Goal: Task Accomplishment & Management: Complete application form

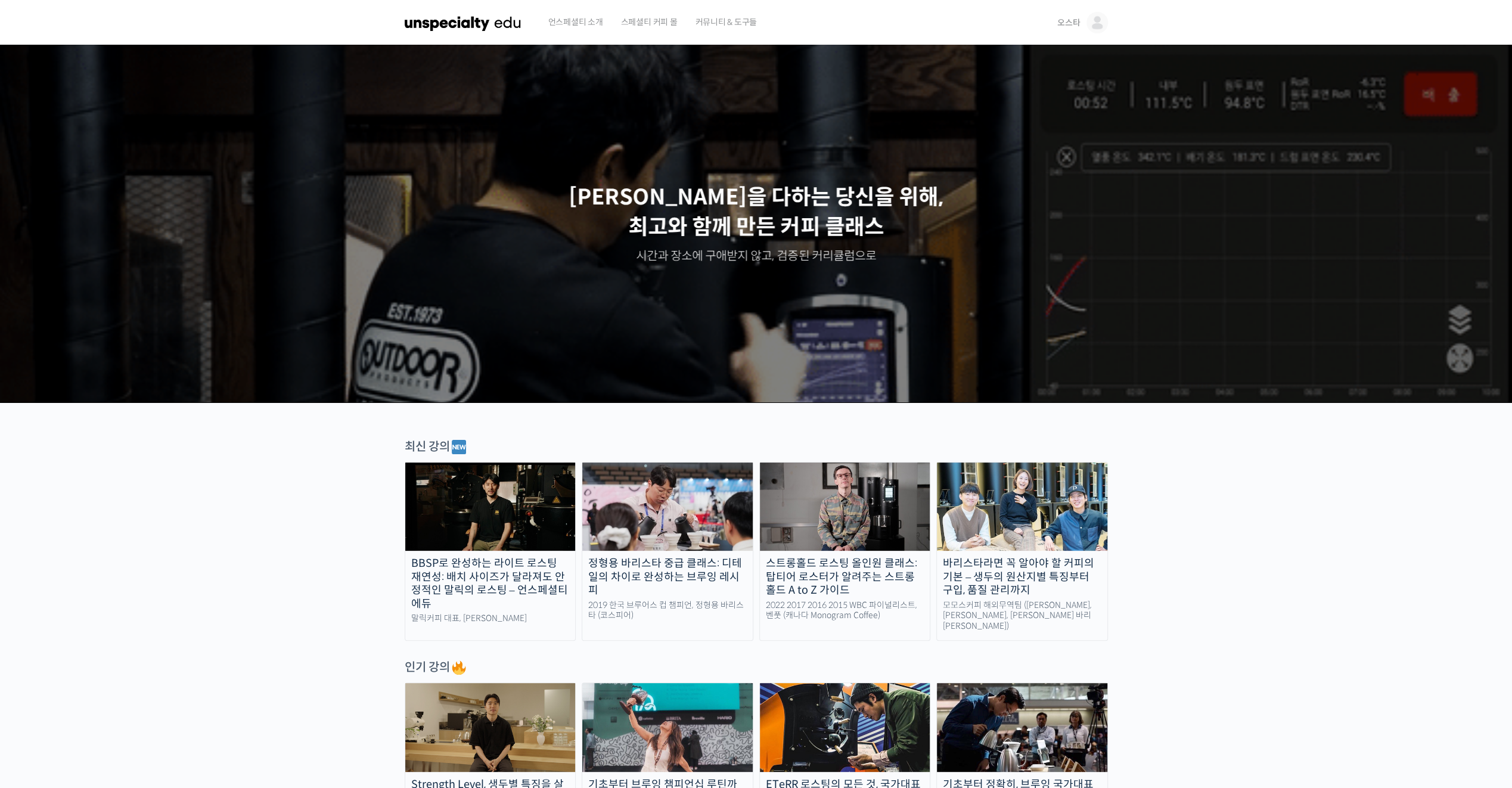
click at [1073, 24] on span "오스타" at bounding box center [1069, 22] width 22 height 10
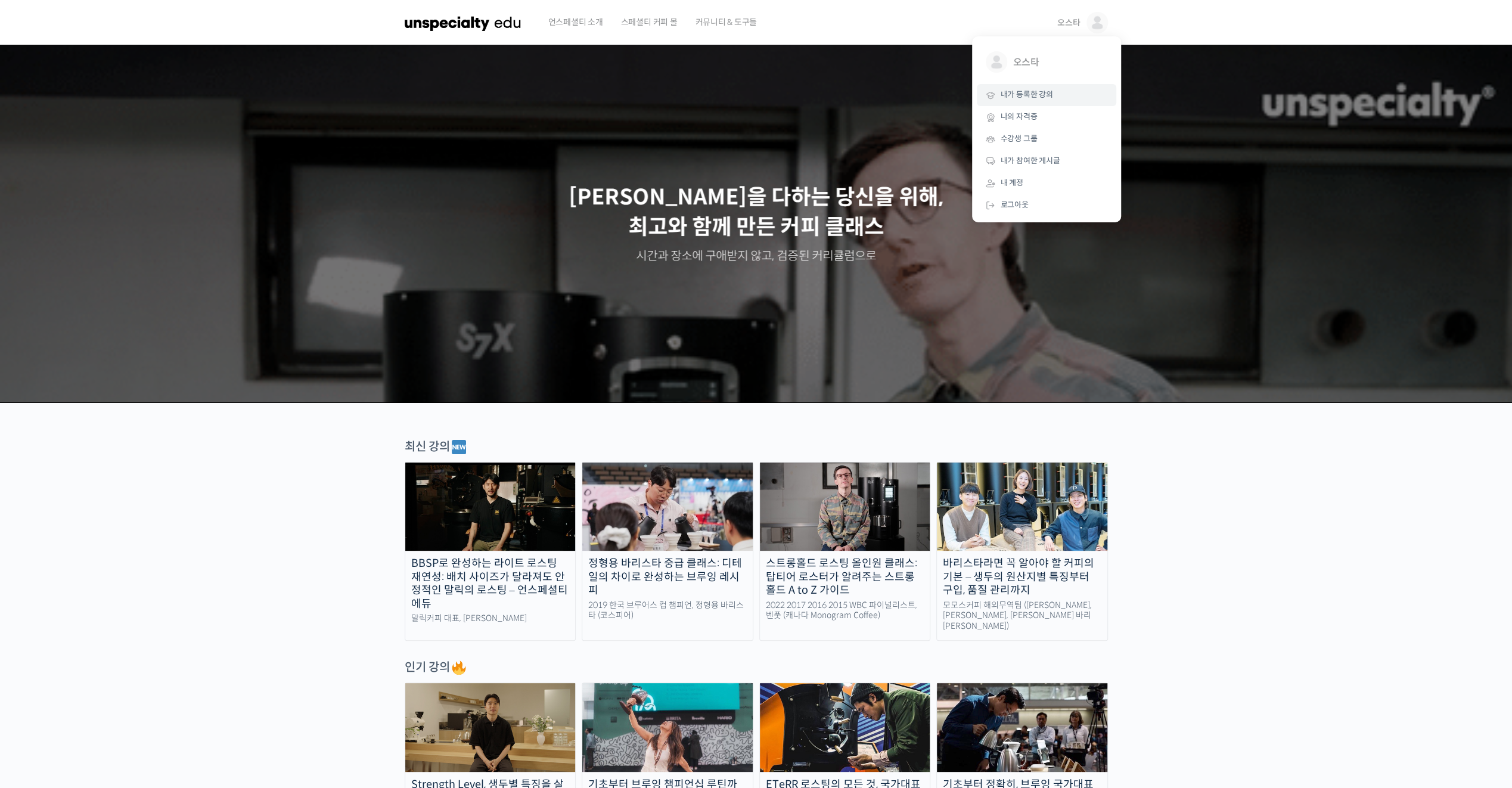
click at [1041, 93] on span "내가 등록한 강의" at bounding box center [1026, 95] width 53 height 10
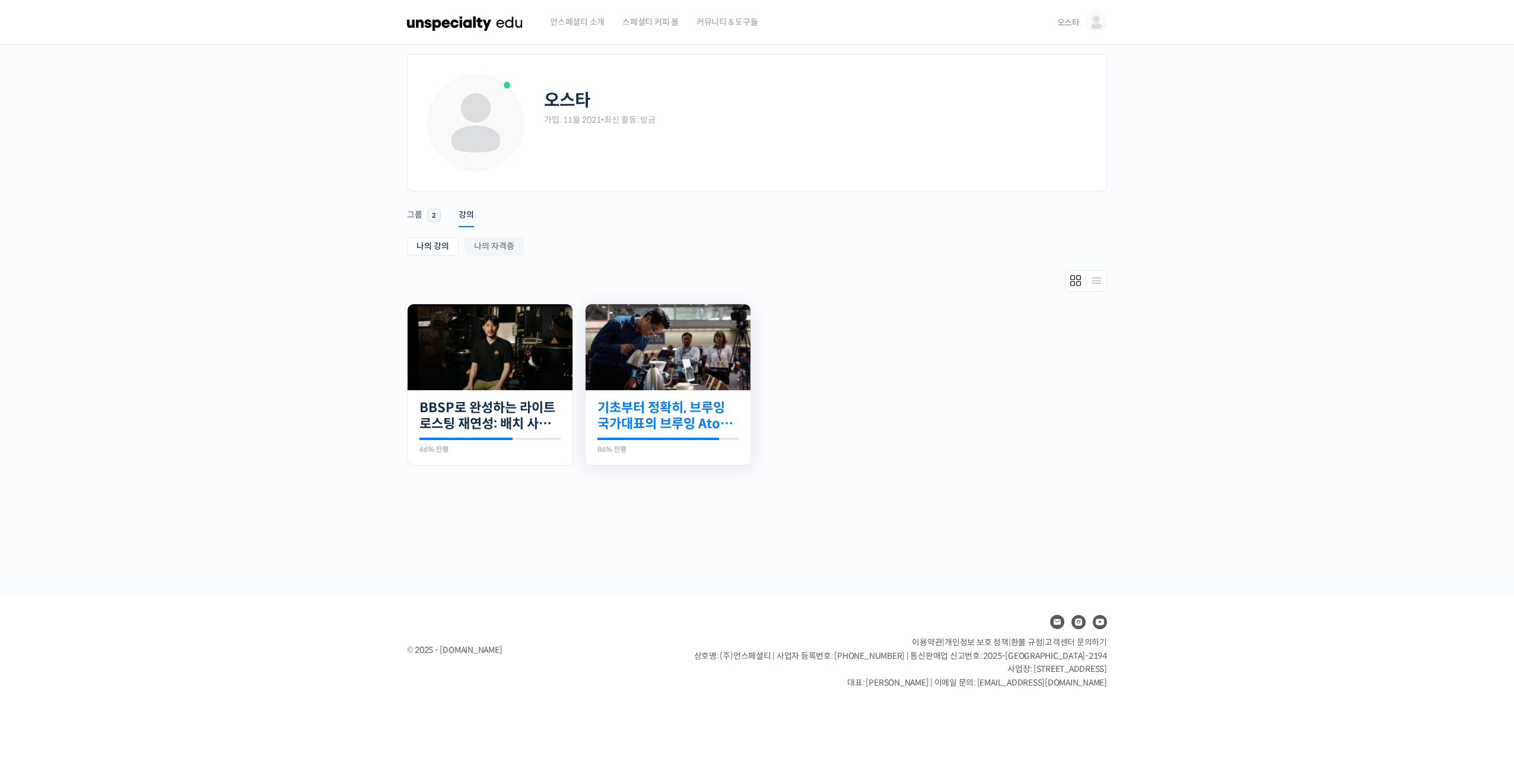
click at [667, 419] on link "기초부터 정확히, 브루잉 국가대표의 브루잉 AtoZ 클래스" at bounding box center [668, 416] width 141 height 33
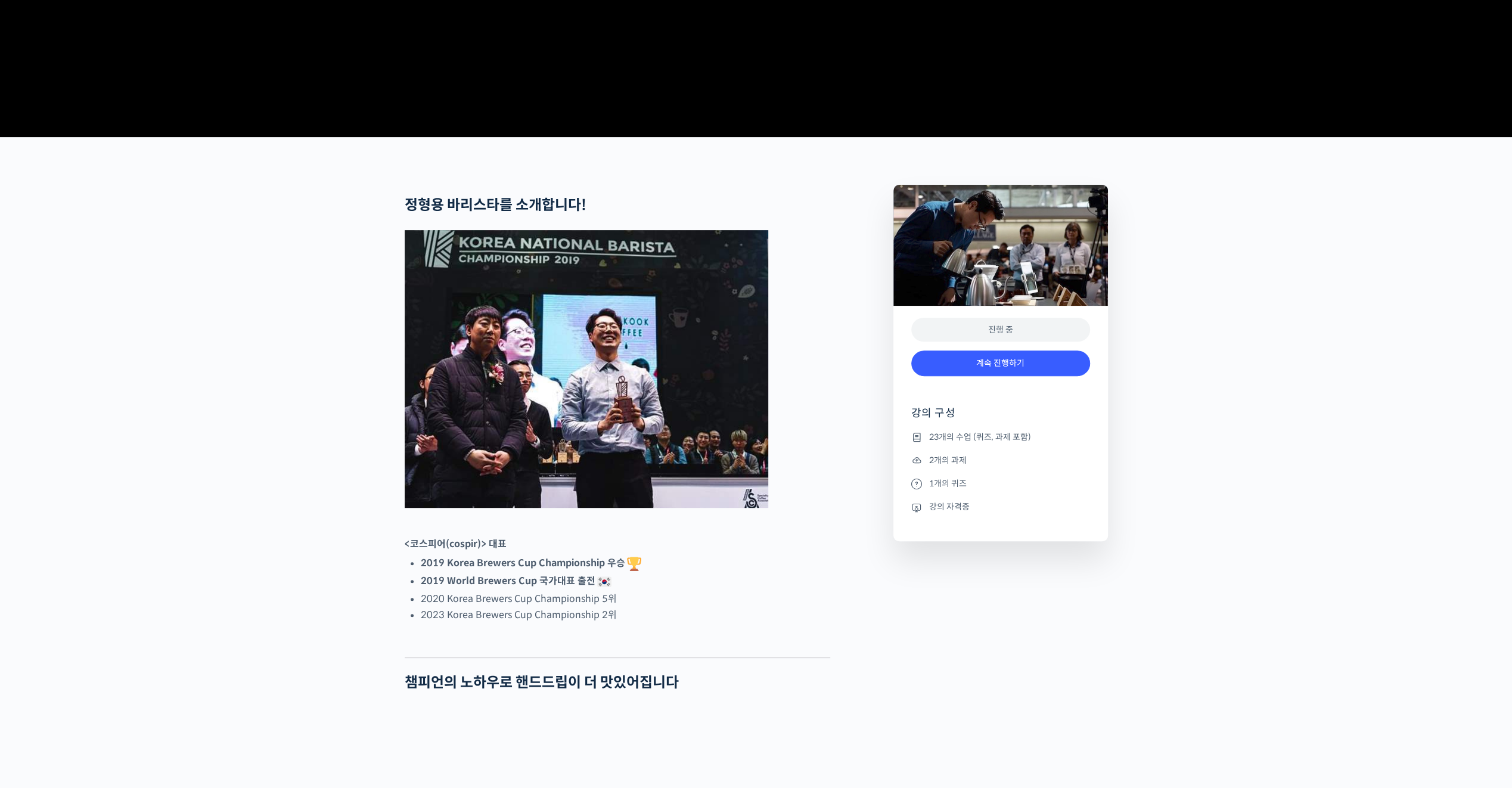
scroll to position [357, 0]
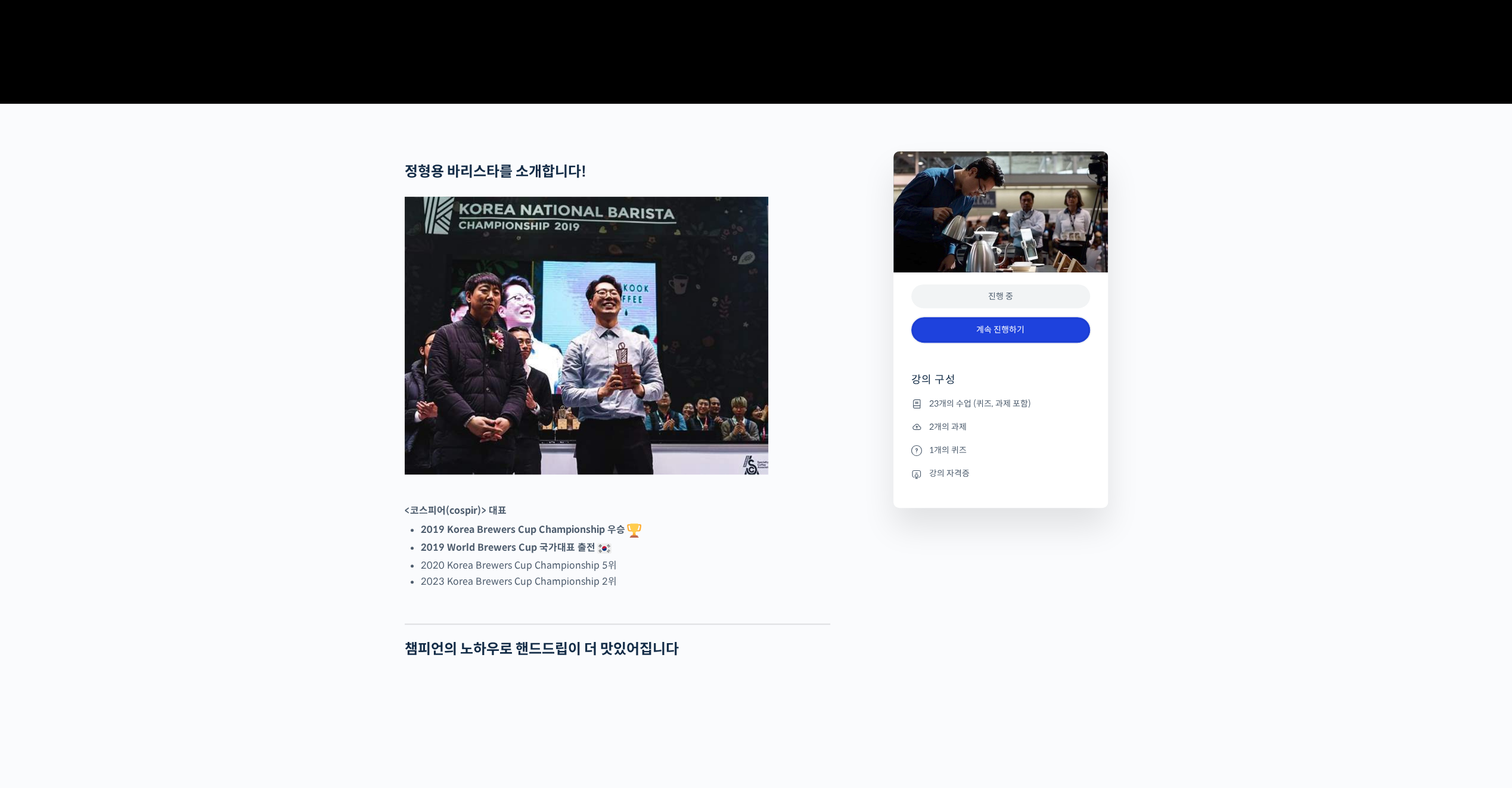
click at [977, 343] on link "계속 진행하기" at bounding box center [1001, 330] width 179 height 26
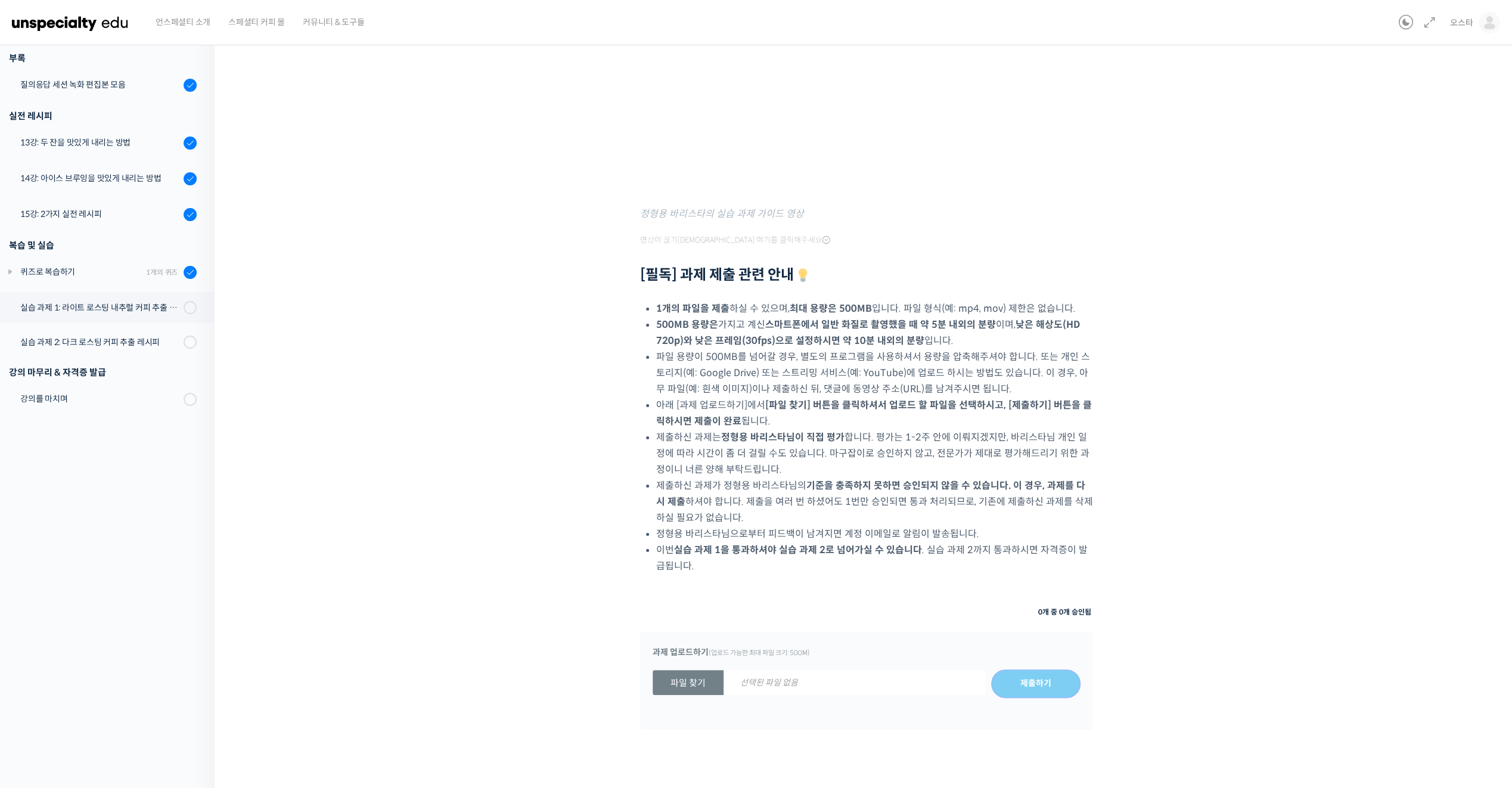
scroll to position [357, 0]
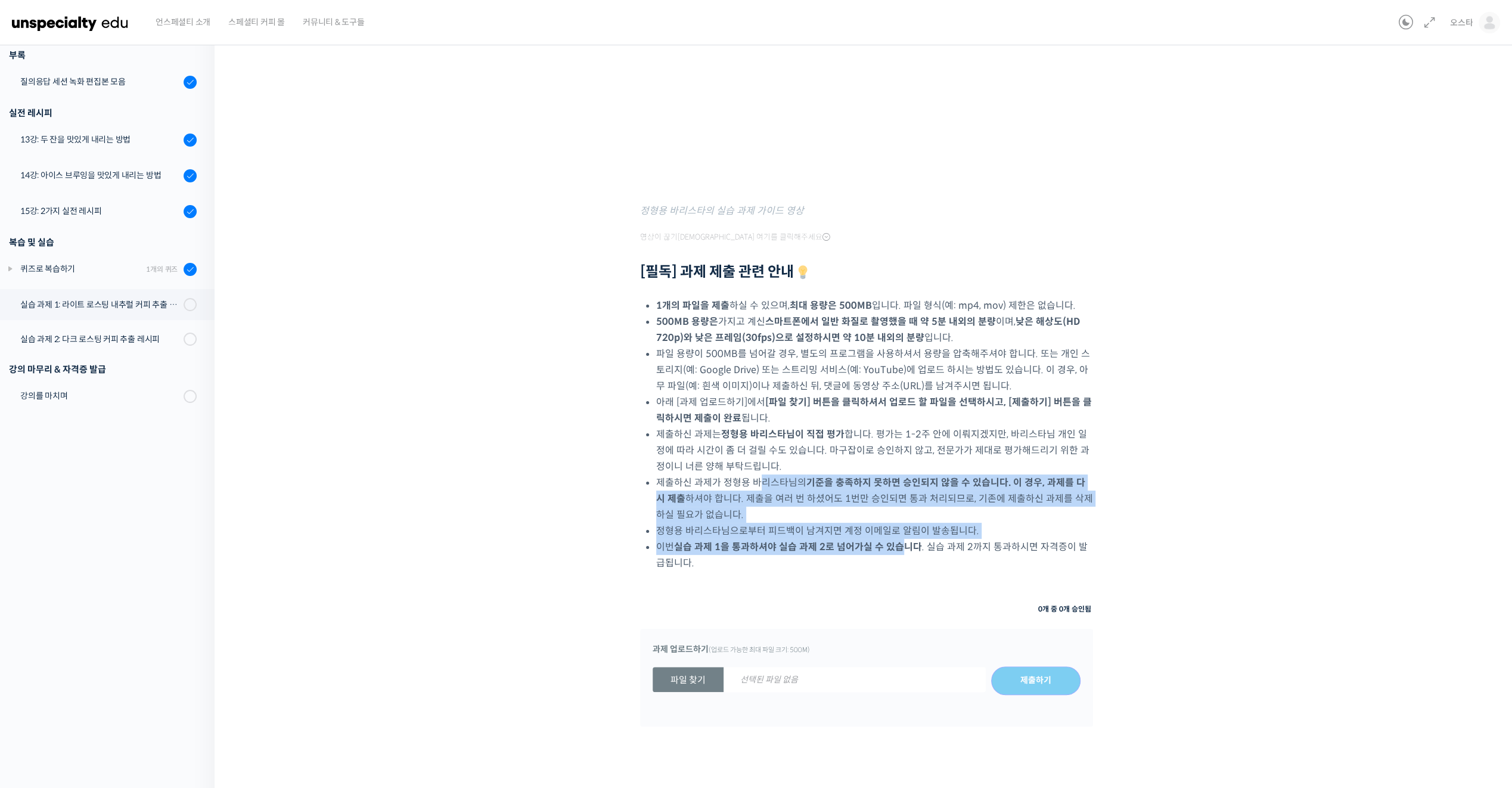
drag, startPoint x: 895, startPoint y: 550, endPoint x: 767, endPoint y: 489, distance: 141.8
click at [759, 481] on ul "1개의 파일을 제출 하실 수 있으며, 최대 용량은 500MB 입니다. 파일 형식(예: mp4, mov) 제한은 없습니다. 500MB 용량은 가…" at bounding box center [874, 434] width 437 height 274
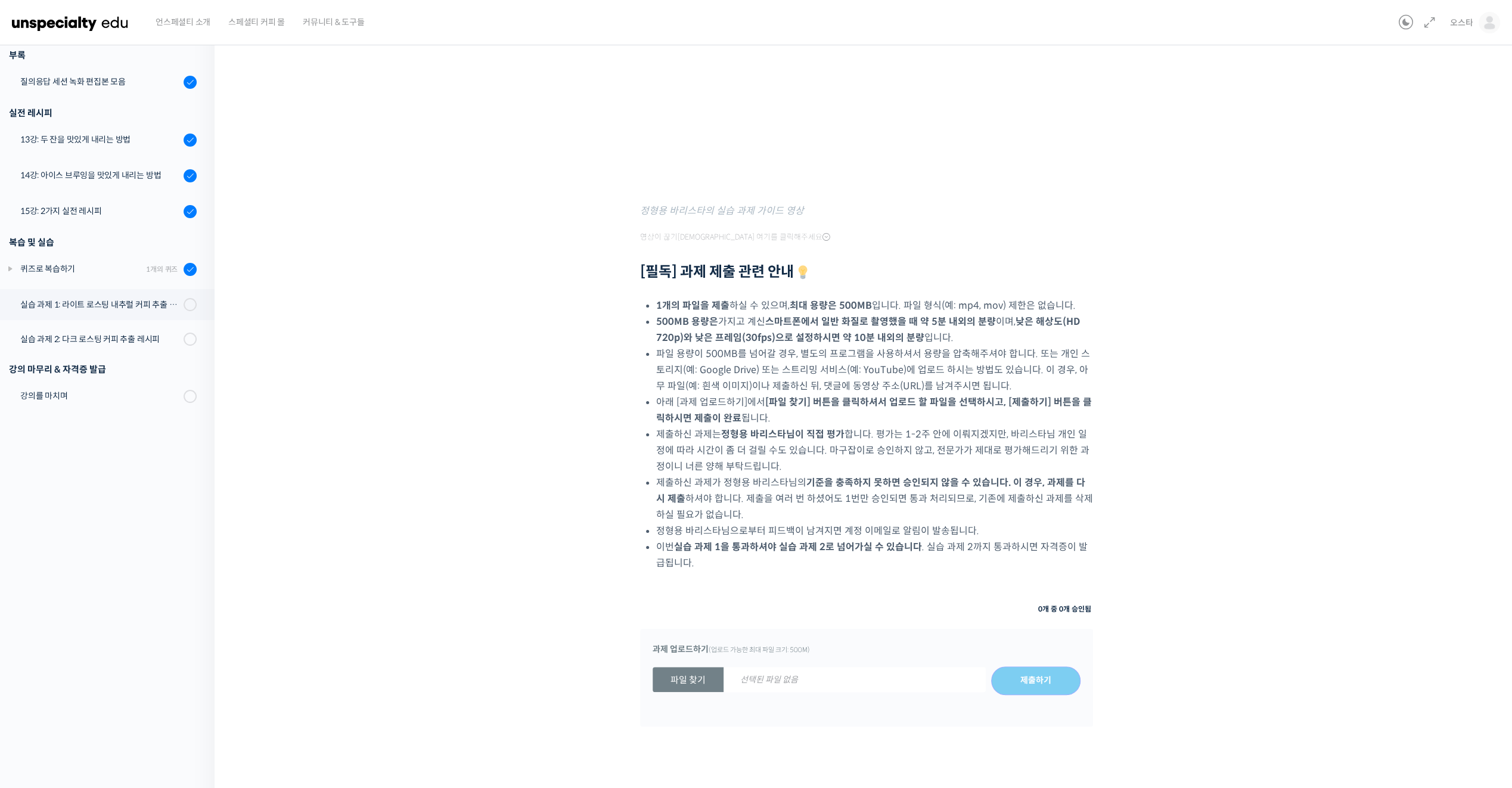
drag, startPoint x: 767, startPoint y: 489, endPoint x: 901, endPoint y: 577, distance: 160.3
click at [901, 577] on div "첫 번째 과제는 라이트 로스팅 된 에티오피아 내추럴 커피 또는 브라질 내추럴 커피의 레시피를 만들어 추출하고, 추출 레시피에 대해서 설명해주시…" at bounding box center [866, 292] width 453 height 981
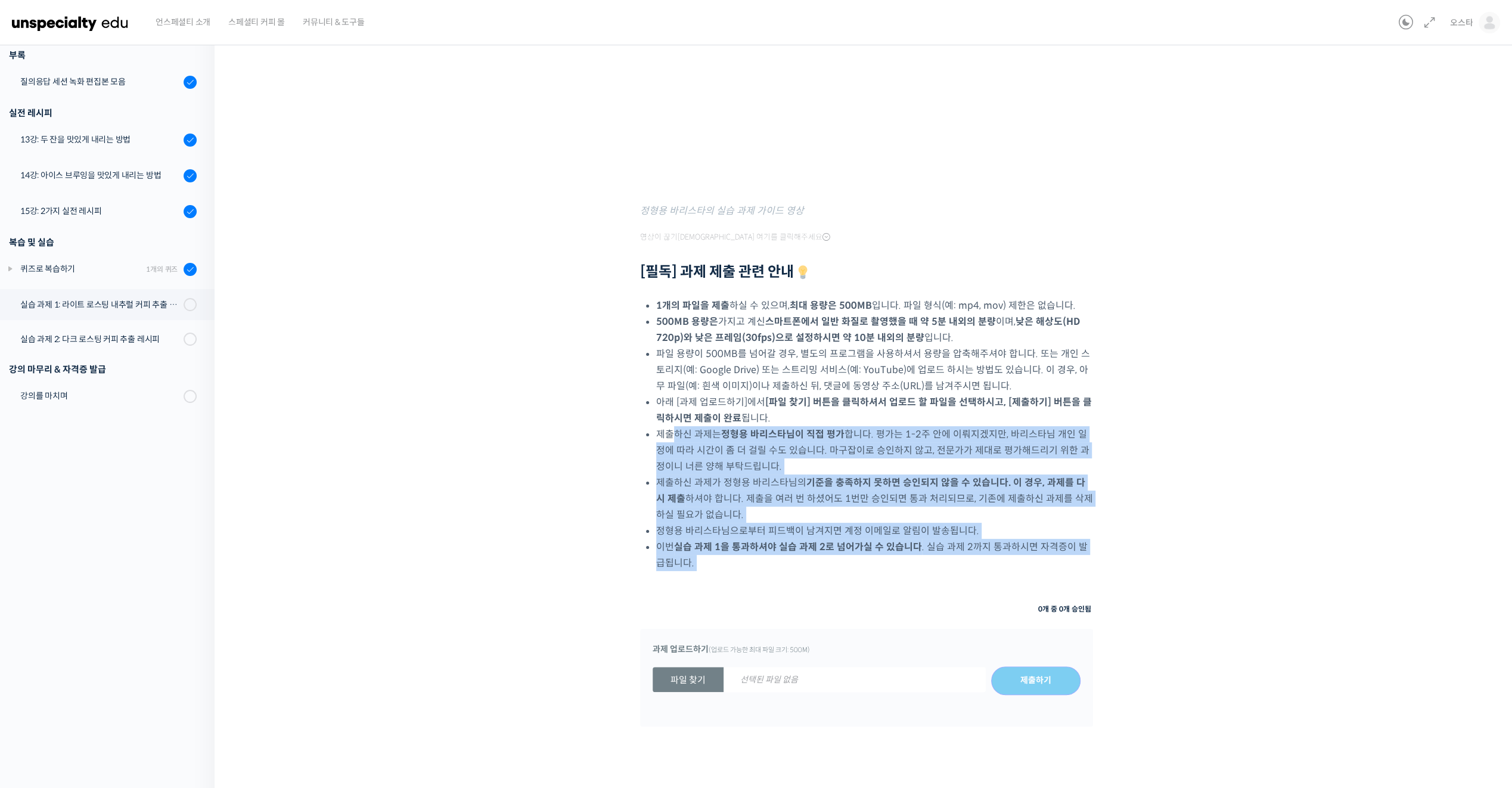
drag, startPoint x: 876, startPoint y: 575, endPoint x: 697, endPoint y: 448, distance: 219.5
click at [682, 434] on div "첫 번째 과제는 라이트 로스팅 된 에티오피아 내추럴 커피 또는 브라질 내추럴 커피의 레시피를 만들어 추출하고, 추출 레시피에 대해서 설명해주시…" at bounding box center [866, 292] width 453 height 981
click at [845, 570] on li "이번 실습 과제 1을 통과하셔야 실습 과제 2로 넘어가실 수 있습니다 . 실습 과제 2까지 통과하시면 자격증이 발급됩니다." at bounding box center [874, 555] width 437 height 32
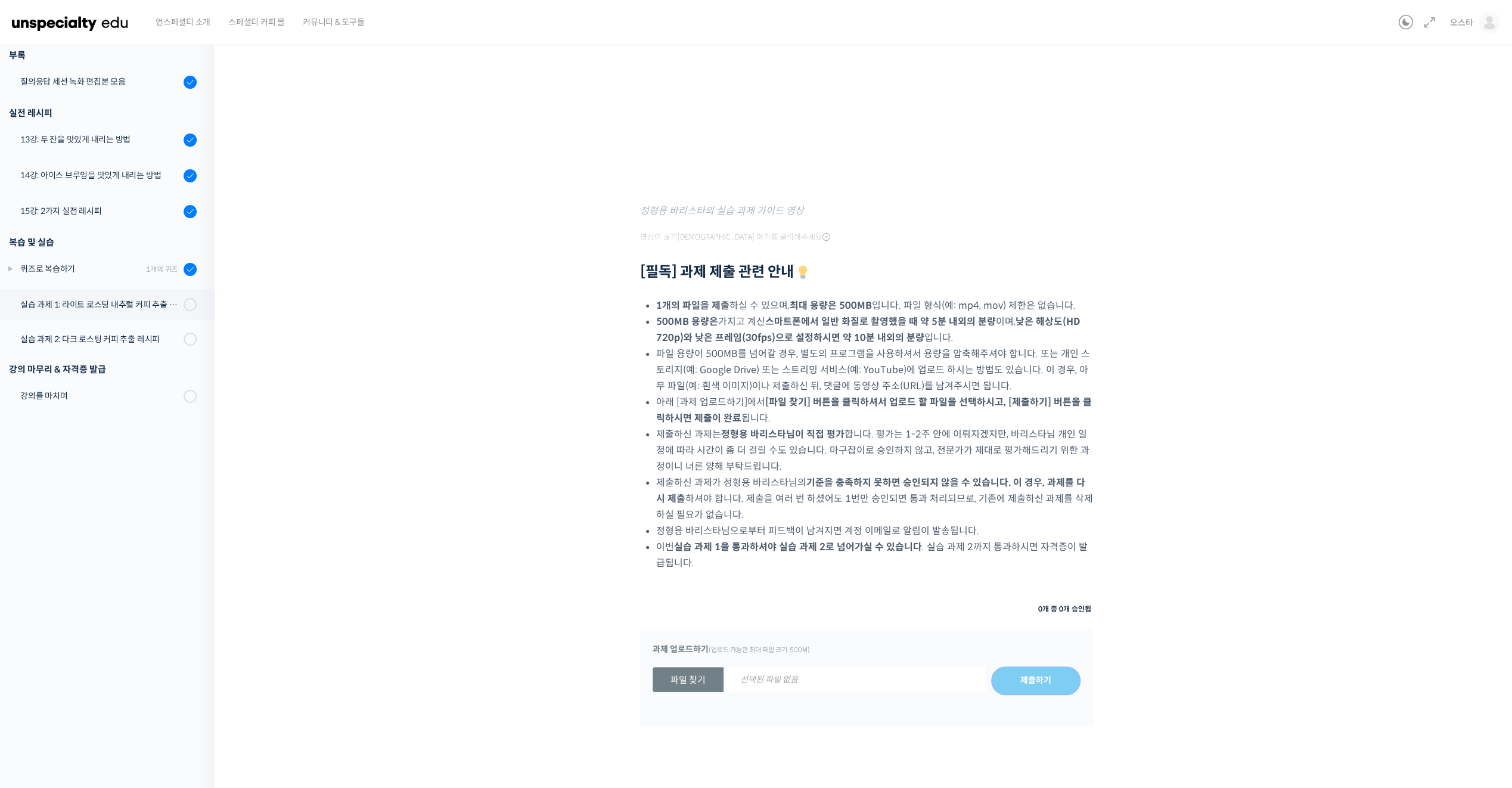
click at [863, 599] on div "첫 번째 과제는 라이트 로스팅 된 에티오피아 내추럴 커피 또는 브라질 내추럴 커피의 레시피를 만들어 추출하고, 추출 레시피에 대해서 설명해주시…" at bounding box center [866, 292] width 453 height 981
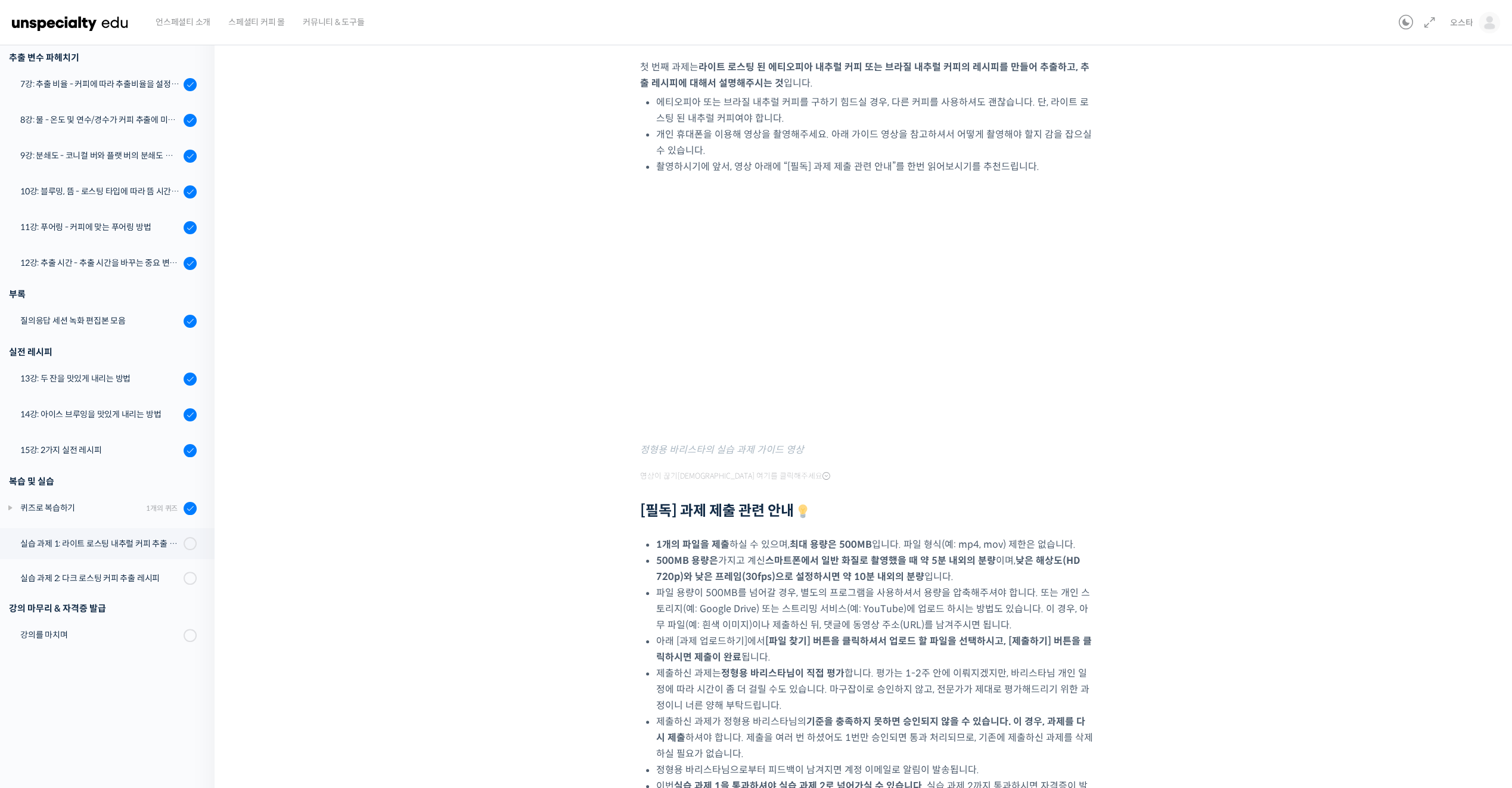
scroll to position [59, 0]
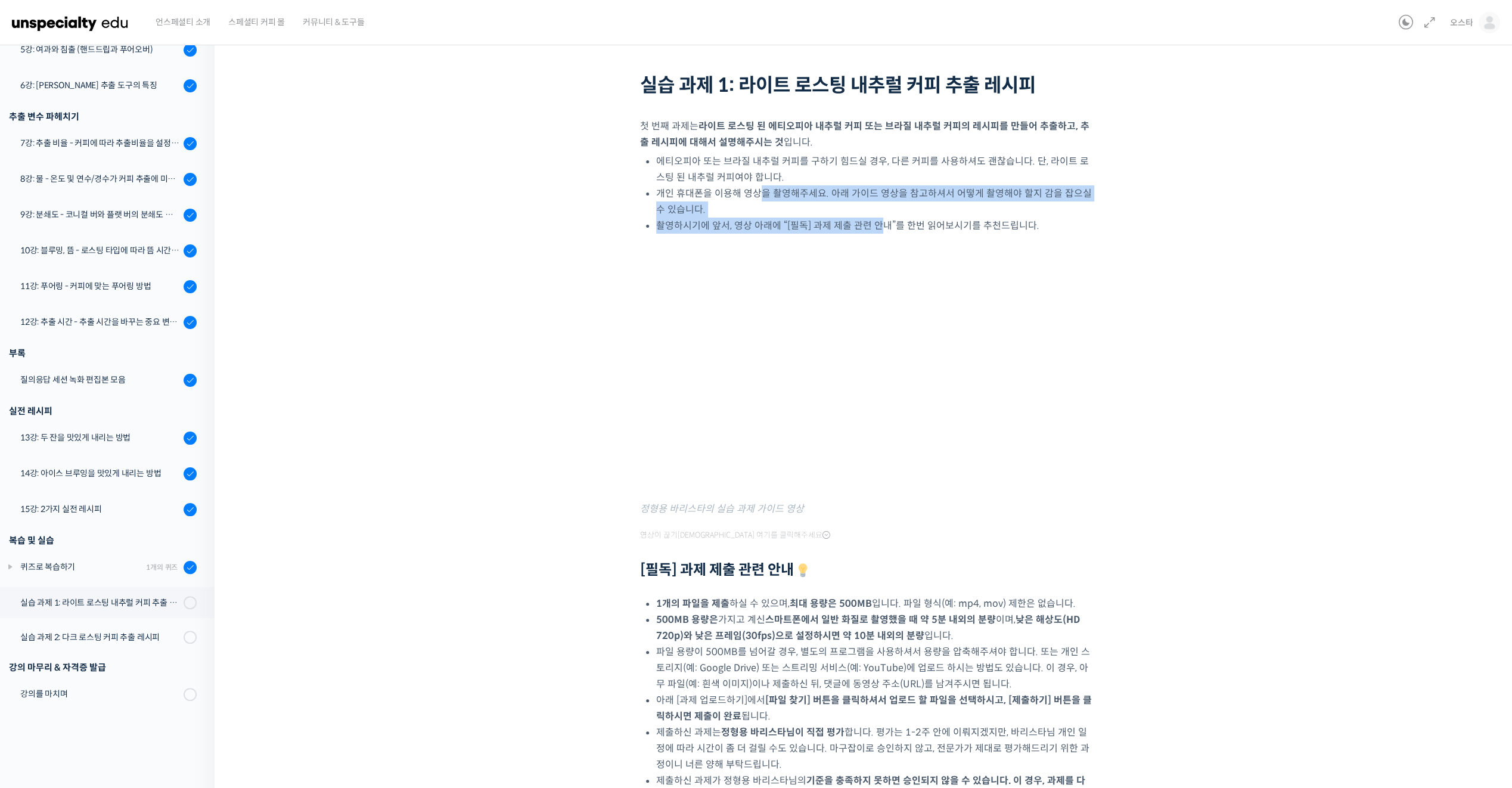
drag, startPoint x: 877, startPoint y: 230, endPoint x: 755, endPoint y: 195, distance: 126.9
click at [755, 195] on ul "에티오피아 또는 브라질 내추럴 커피를 구하기 힘드실 경우, 다른 커피를 사용하셔도 괜찮습니다. 단, 라이트 로스팅 된 내추럴 커피여야 합니다.…" at bounding box center [874, 193] width 437 height 80
drag, startPoint x: 755, startPoint y: 195, endPoint x: 825, endPoint y: 220, distance: 74.3
click at [825, 220] on li "촬영하시기에 앞서, 영상 아래에 “[필독] 과제 제출 관련 안내”를 한번 읽어보시기를 추천드립니다." at bounding box center [874, 226] width 437 height 16
click at [898, 202] on li "개인 휴대폰을 이용해 영상을 촬영해주세요. 아래 가이드 영상을 참고하셔서 어떻게 촬영해야 할지 감을 잡으실 수 있습니다." at bounding box center [874, 201] width 437 height 32
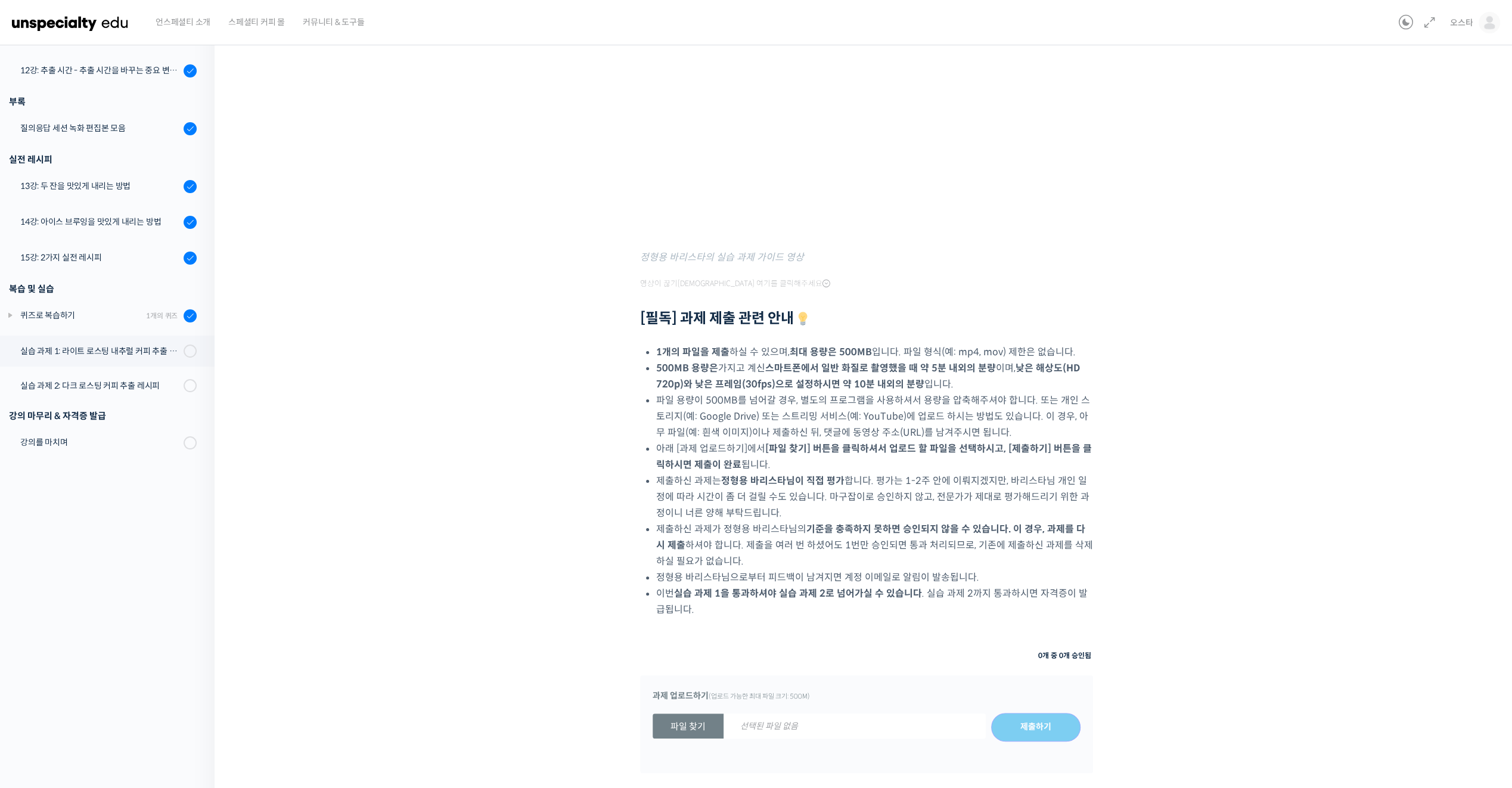
scroll to position [378, 0]
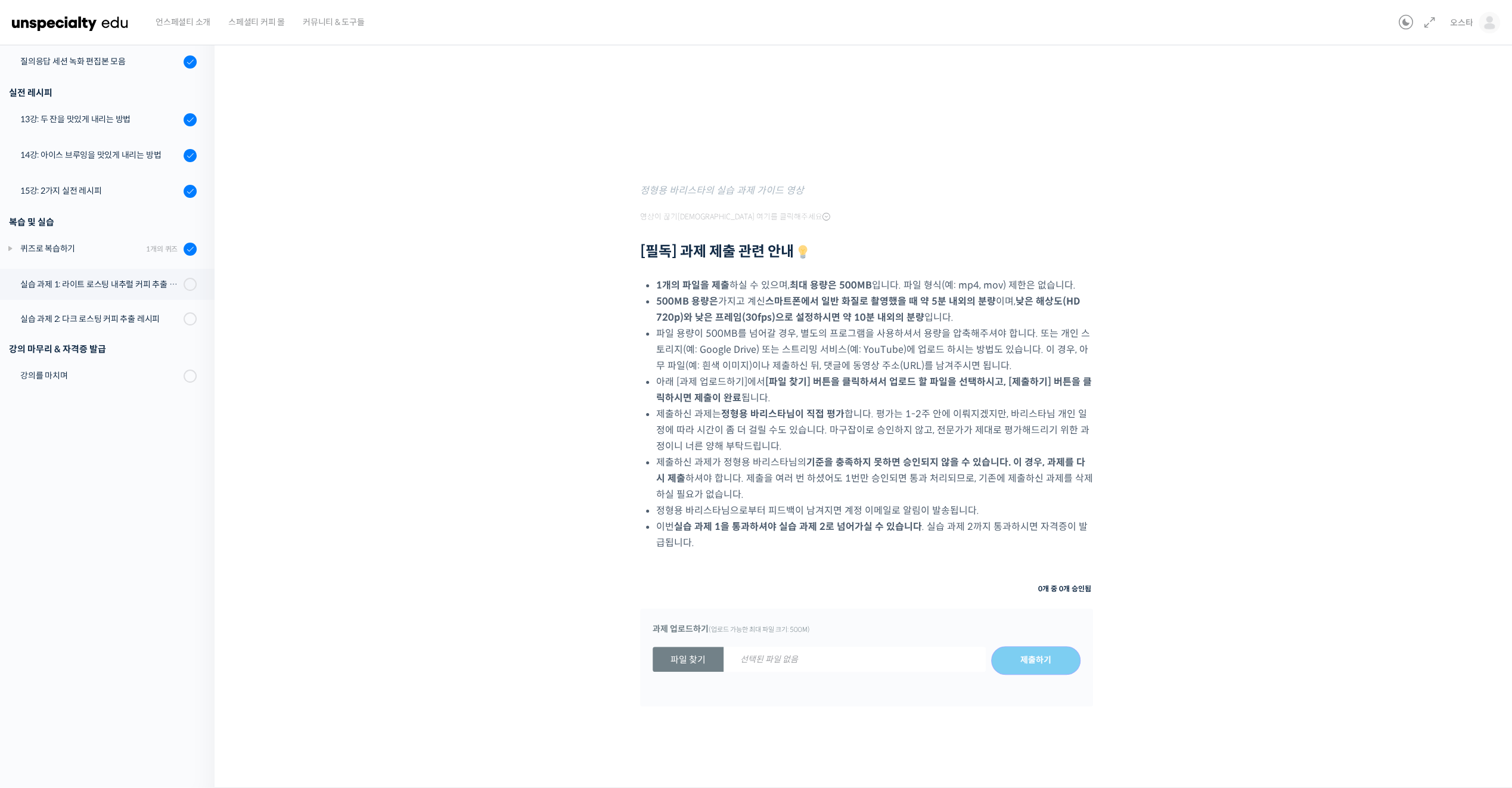
click at [665, 664] on strong "파일 찾기" at bounding box center [688, 659] width 71 height 25
click at [653, 661] on input "파일 찾기 선택된 파일 없음" at bounding box center [653, 661] width 0 height 0
drag, startPoint x: 885, startPoint y: 541, endPoint x: 806, endPoint y: 506, distance: 86.4
click at [806, 506] on ul "1개의 파일을 제출 하실 수 있으며, 최대 용량은 500MB 입니다. 파일 형식(예: mp4, mov) 제한은 없습니다. 500MB 용량은 가…" at bounding box center [874, 414] width 437 height 274
drag, startPoint x: 806, startPoint y: 506, endPoint x: 847, endPoint y: 537, distance: 51.4
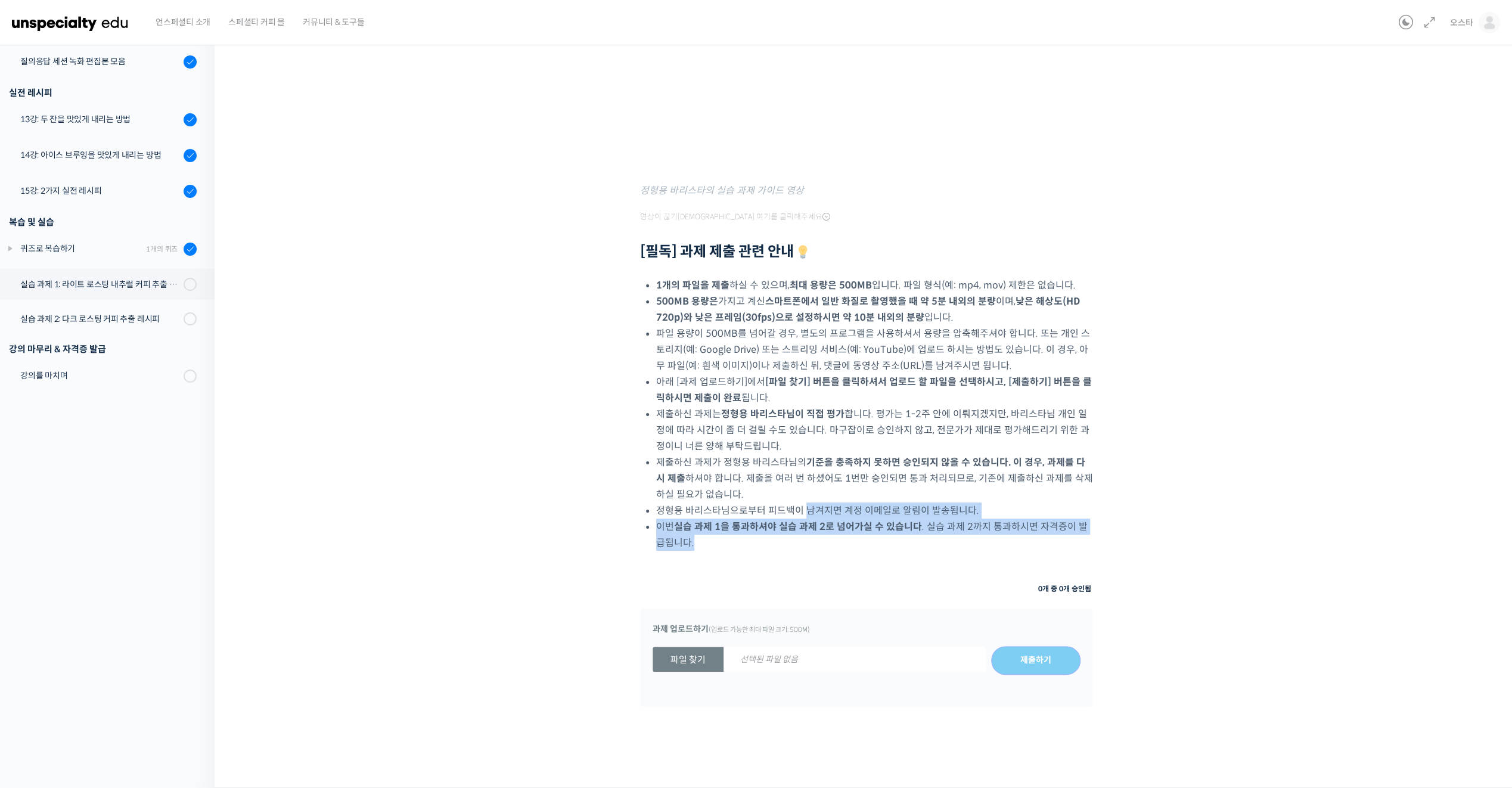
click at [847, 537] on li "이번 실습 과제 1을 통과하셔야 실습 과제 2로 넘어가실 수 있습니다 . 실습 과제 2까지 통과하시면 자격증이 발급됩니다." at bounding box center [874, 534] width 437 height 32
click at [852, 550] on li "이번 실습 과제 1을 통과하셔야 실습 과제 2로 넘어가실 수 있습니다 . 실습 과제 2까지 통과하시면 자격증이 발급됩니다." at bounding box center [874, 534] width 437 height 32
click at [893, 491] on li "제출하신 과제가 정형용 바리스타님의 기준을 충족하지 못하면 승인되지 않을 수 있습니다. 이 경우, 과제를 다시 제출 하셔야 합니다. 제출을 여…" at bounding box center [874, 478] width 437 height 48
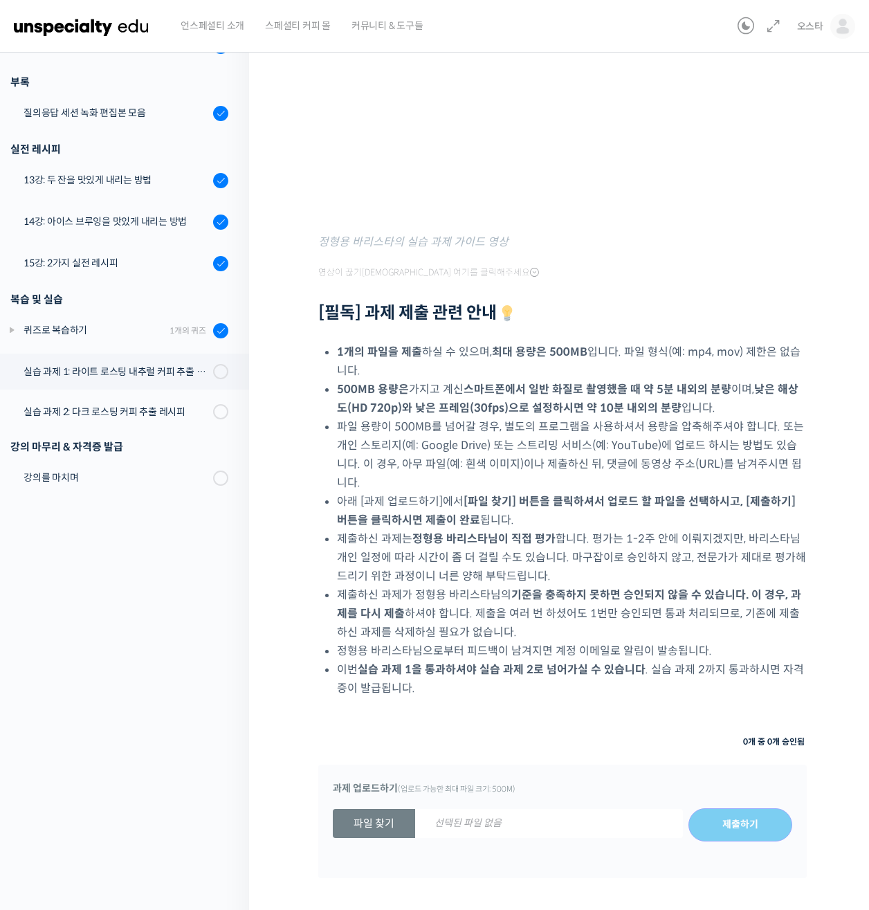
scroll to position [441, 0]
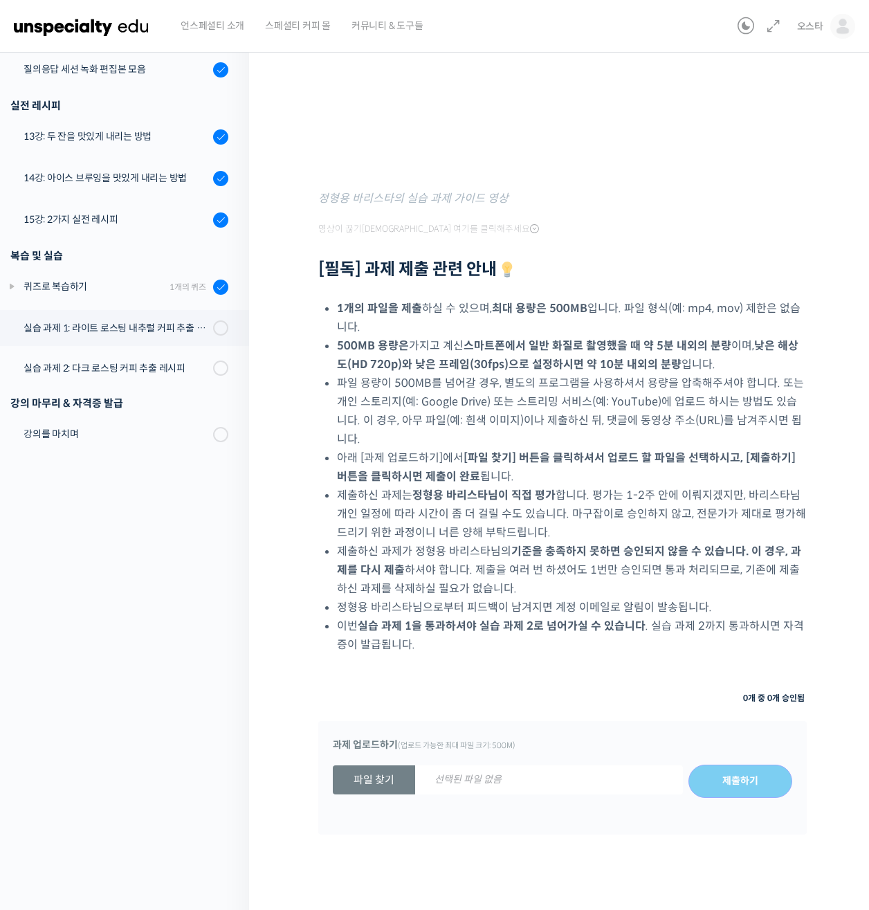
click at [386, 768] on strong "파일 찾기" at bounding box center [374, 779] width 82 height 29
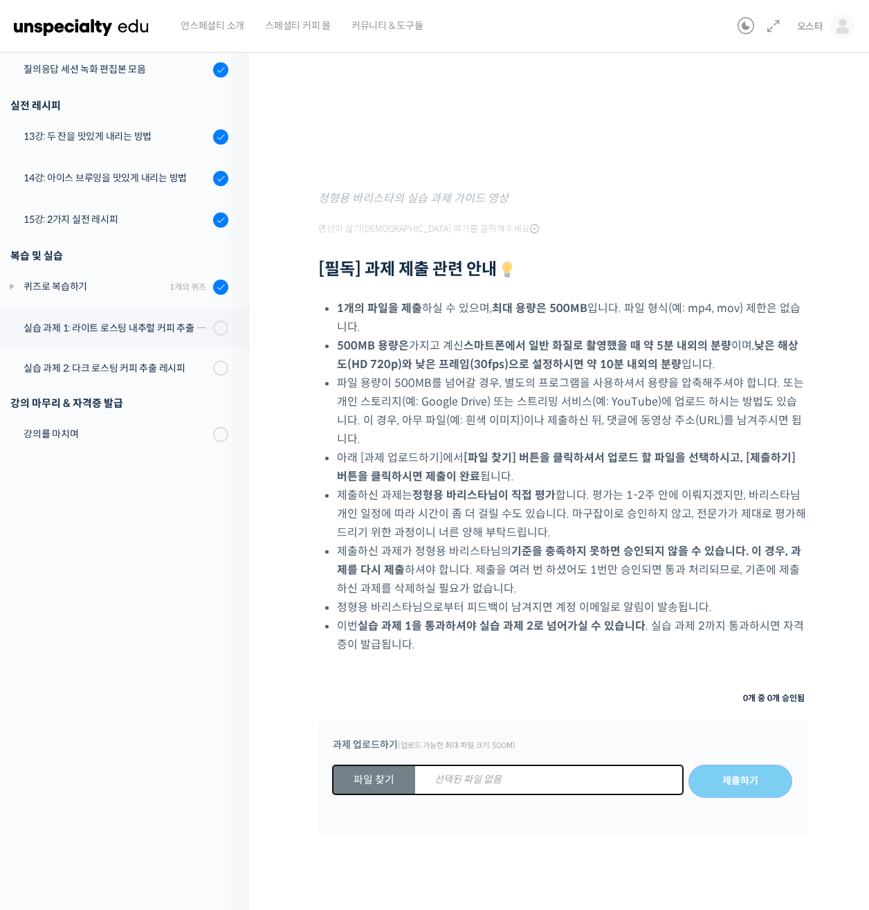
click at [333, 781] on input "파일 찾기 선택된 파일 없음" at bounding box center [333, 781] width 0 height 0
type input "C:\fakepath\라이트 로스팅 내추럴 커피 실습_251008.mp4"
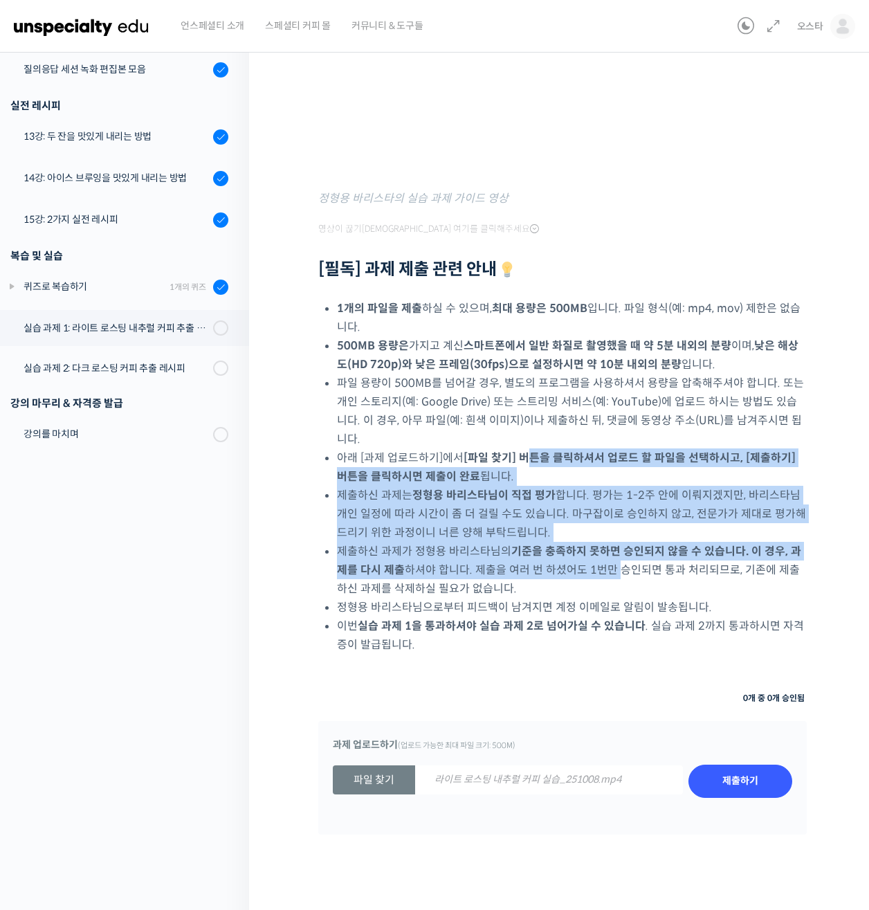
drag, startPoint x: 531, startPoint y: 438, endPoint x: 605, endPoint y: 546, distance: 130.9
click at [603, 545] on ul "1개의 파일을 제출 하실 수 있으며, 최대 용량은 500MB 입니다. 파일 형식(예: mp4, mov) 제한은 없습니다. 500MB 용량은 가…" at bounding box center [572, 476] width 470 height 355
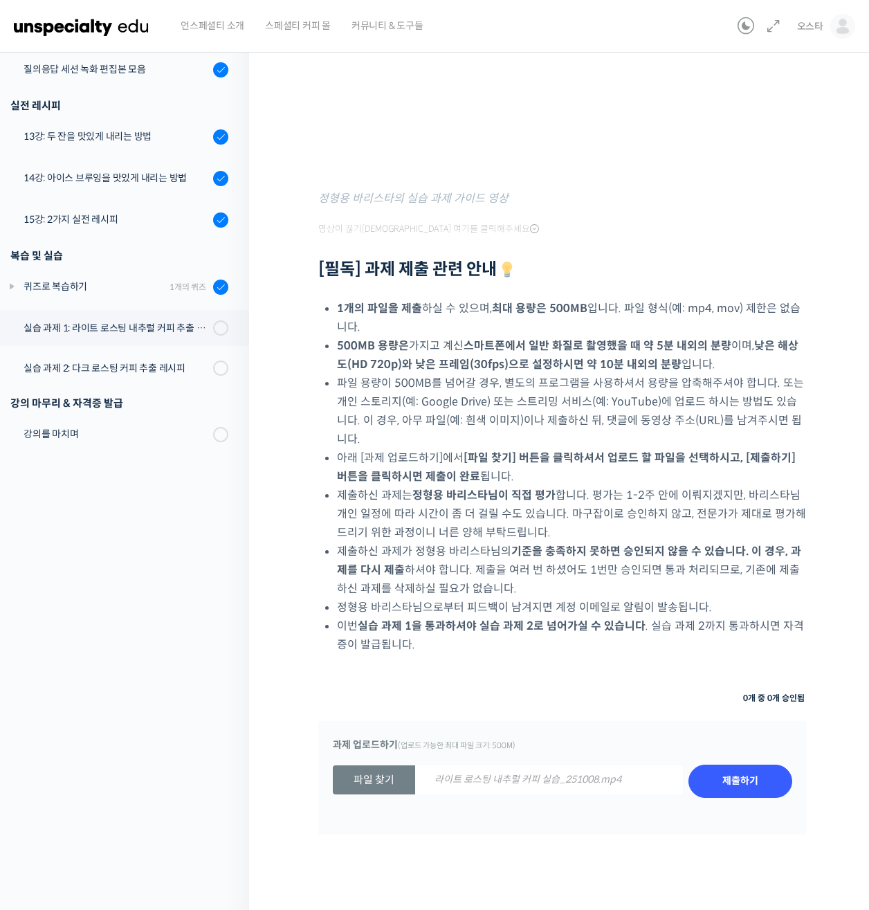
drag, startPoint x: 605, startPoint y: 546, endPoint x: 636, endPoint y: 579, distance: 45.5
click at [636, 598] on li "정형용 바리스타님으로부터 피드백이 남겨지면 계정 이메일로 알림이 발송됩니다." at bounding box center [572, 607] width 470 height 19
drag, startPoint x: 744, startPoint y: 770, endPoint x: 641, endPoint y: 628, distance: 175.4
click at [641, 628] on div "첫 번째 과제는 라이트 로스팅 된 에티오피아 내추럴 커피 또는 브라질 내추럴 커피의 레시피를 만들어 추출하고, 추출 레시피에 대해서 설명해주시…" at bounding box center [562, 323] width 489 height 1156
click at [750, 765] on input "제출하기" at bounding box center [741, 781] width 104 height 33
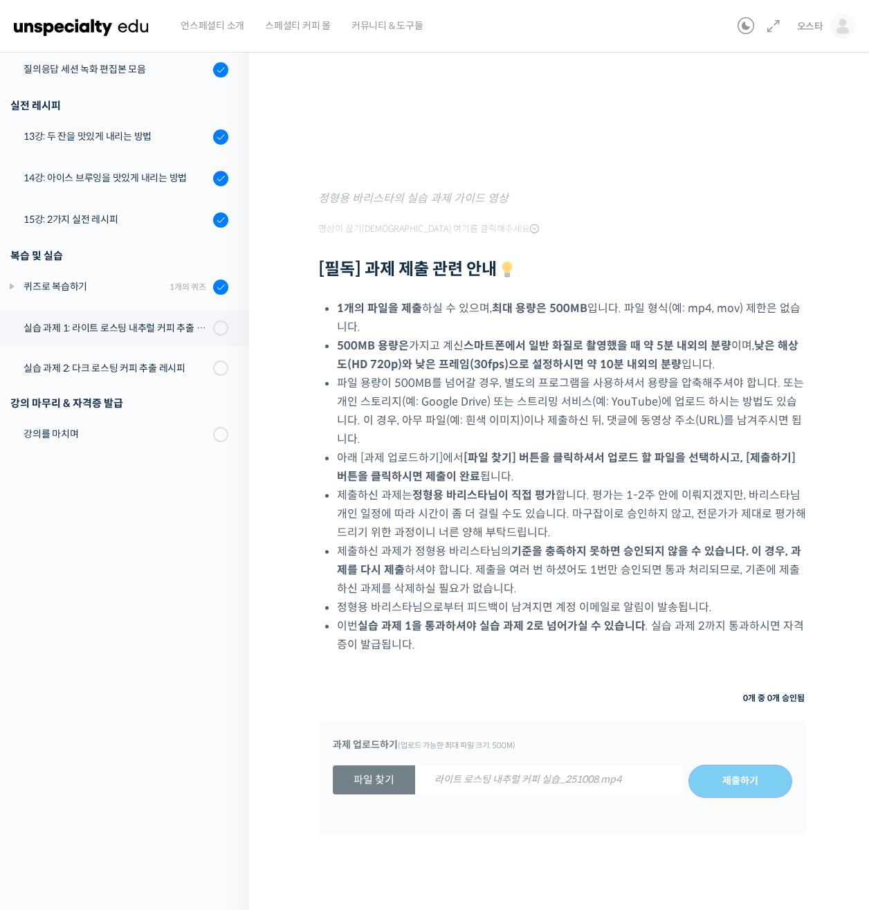
click at [578, 768] on span "라이트 로스팅 내추럴 커피 실습_251008.mp4" at bounding box center [528, 779] width 226 height 28
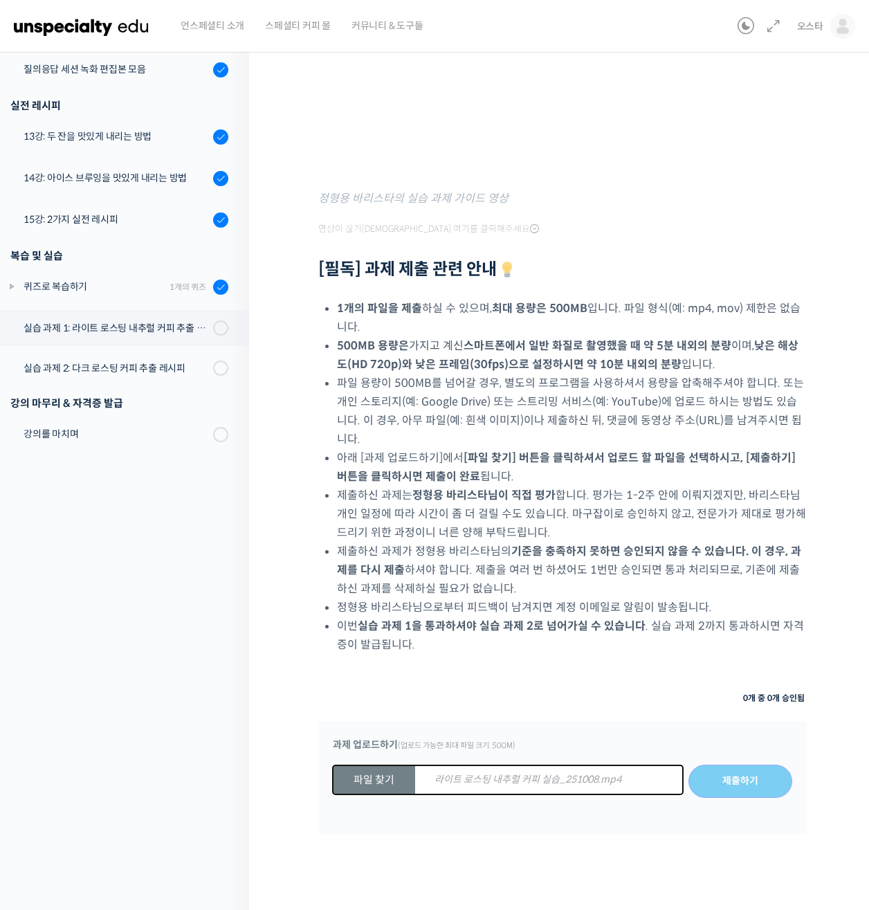
click at [333, 781] on input "파일 찾기 라이트 로스팅 내추럴 커피 실습_251008.mp4" at bounding box center [333, 781] width 0 height 0
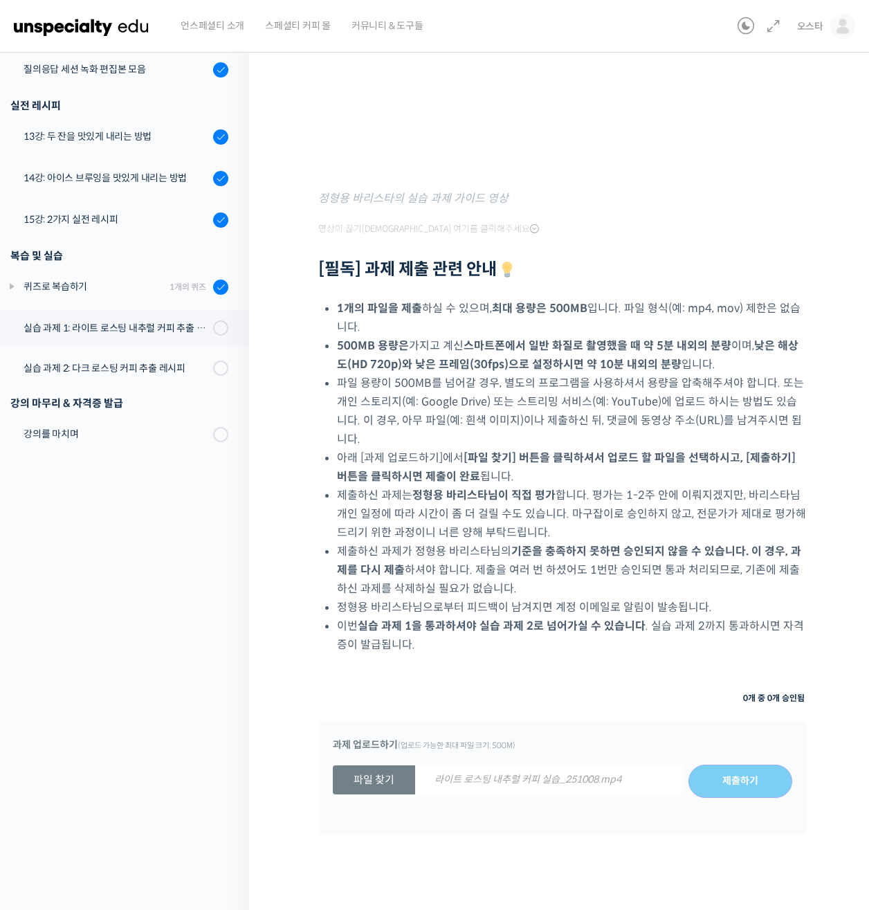
scroll to position [164, 0]
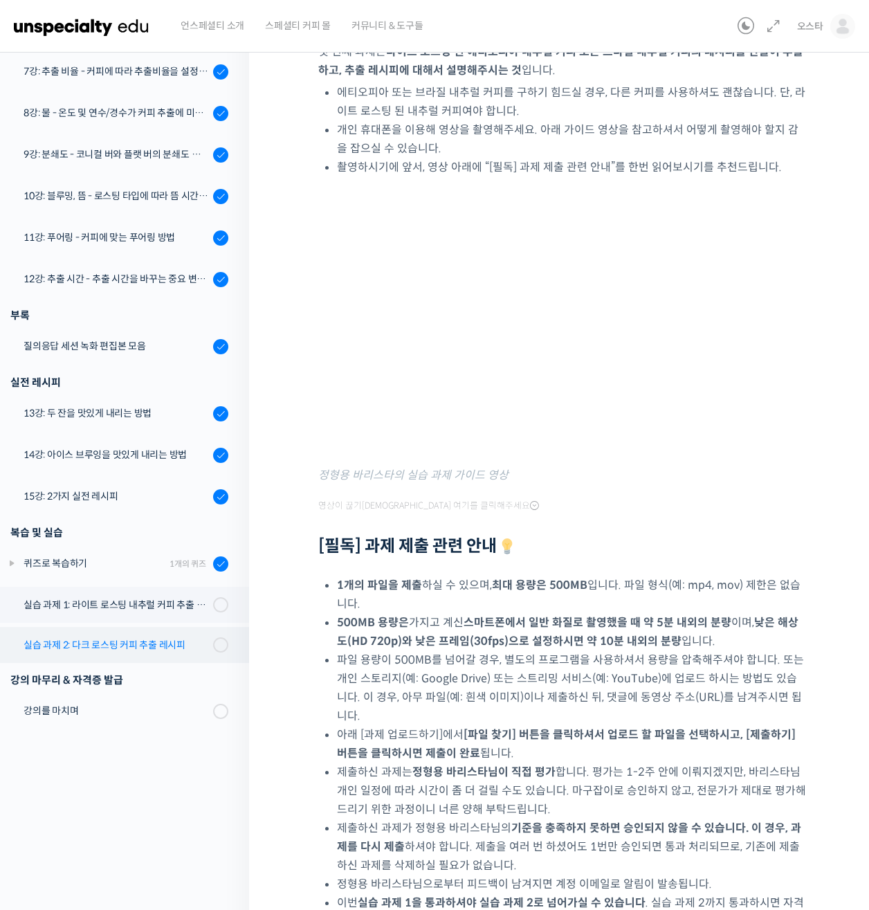
click at [126, 648] on div "실습 과제 2: 다크 로스팅 커피 추출 레시피" at bounding box center [116, 644] width 185 height 15
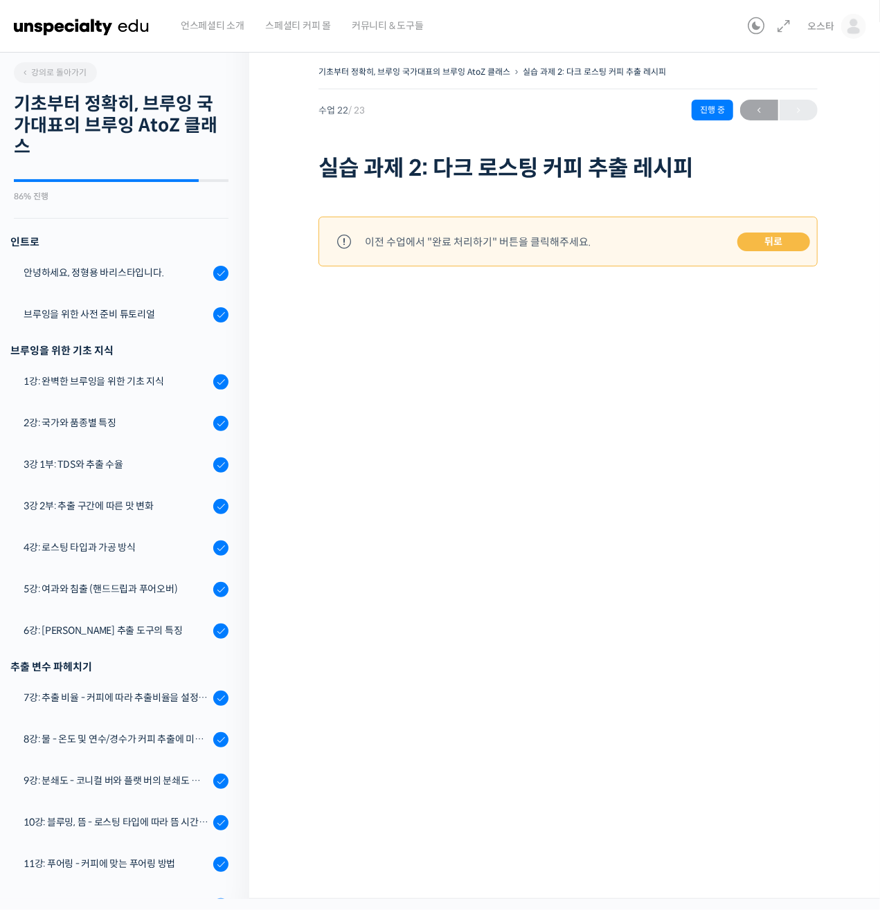
scroll to position [467, 0]
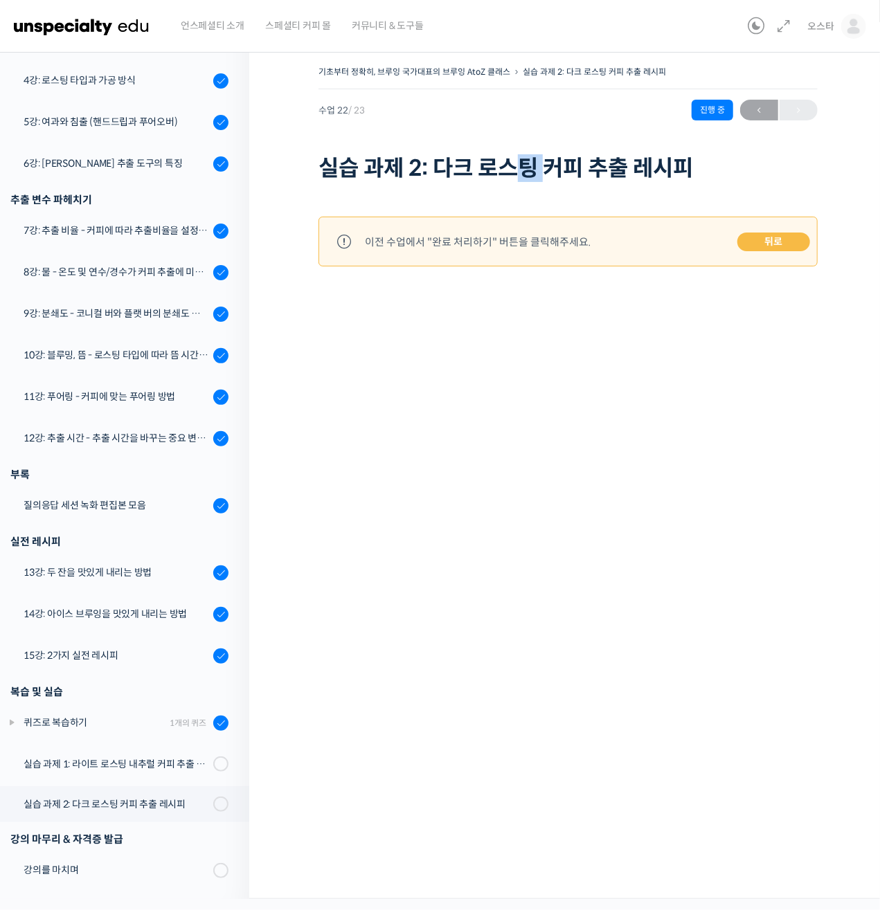
drag, startPoint x: 555, startPoint y: 170, endPoint x: 521, endPoint y: 173, distance: 34.1
click at [521, 173] on h1 "실습 과제 2: 다크 로스팅 커피 추출 레시피" at bounding box center [567, 168] width 499 height 26
drag, startPoint x: 521, startPoint y: 173, endPoint x: 580, endPoint y: 190, distance: 61.3
click at [580, 190] on div "이전 수업에서 "완료 처리하기" 버튼을 클릭해주세요. 뒤로" at bounding box center [567, 245] width 499 height 120
click at [155, 778] on link "실습 과제 1: 라이트 로스팅 내추럴 커피 추출 레시피" at bounding box center [121, 764] width 256 height 36
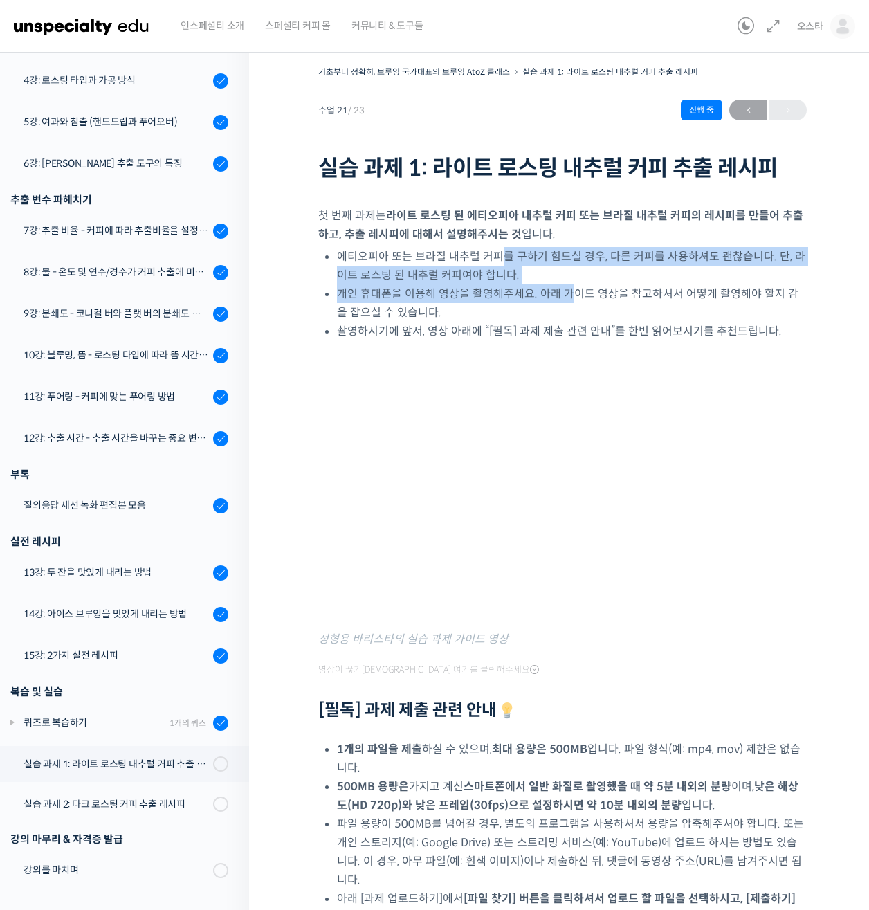
drag, startPoint x: 567, startPoint y: 302, endPoint x: 502, endPoint y: 266, distance: 74.3
click at [496, 263] on ul "에티오피아 또는 브라질 내추럴 커피를 구하기 힘드실 경우, 다른 커피를 사용하셔도 괜찮습니다. 단, 라이트 로스팅 된 내추럴 커피여야 합니다.…" at bounding box center [572, 293] width 470 height 93
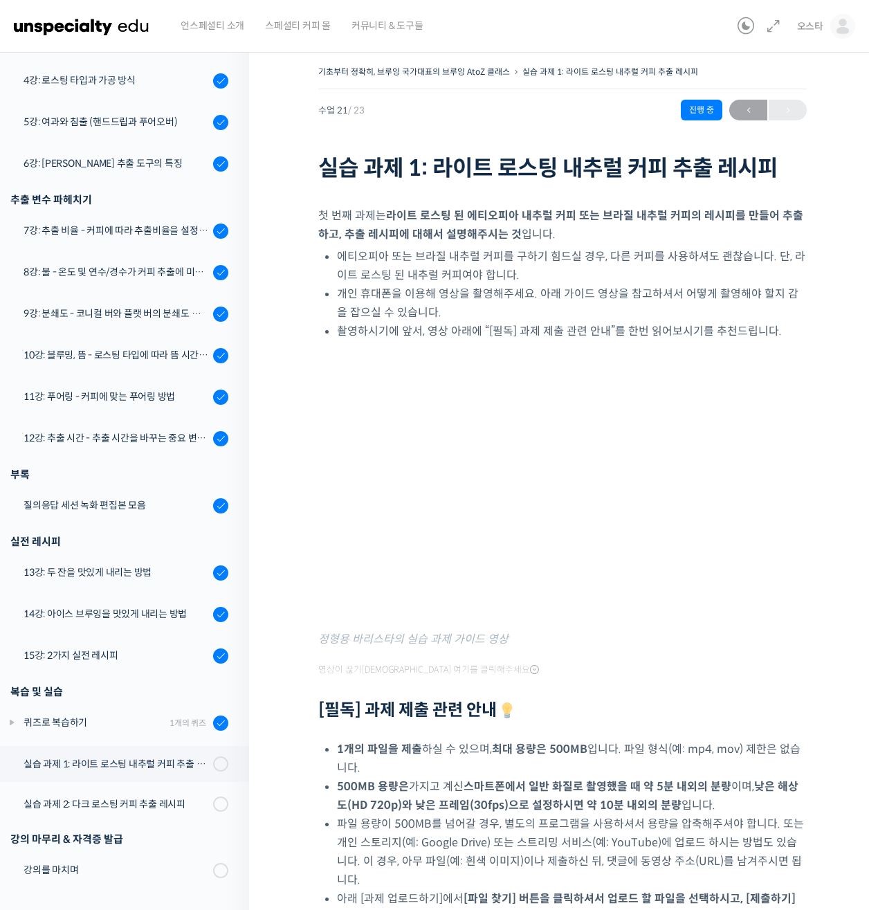
drag, startPoint x: 502, startPoint y: 266, endPoint x: 563, endPoint y: 309, distance: 74.1
click at [563, 309] on li "개인 휴대폰을 이용해 영상을 촬영해주세요. 아래 가이드 영상을 참고하셔서 어떻게 촬영해야 할지 감을 잡으실 수 있습니다." at bounding box center [572, 302] width 470 height 37
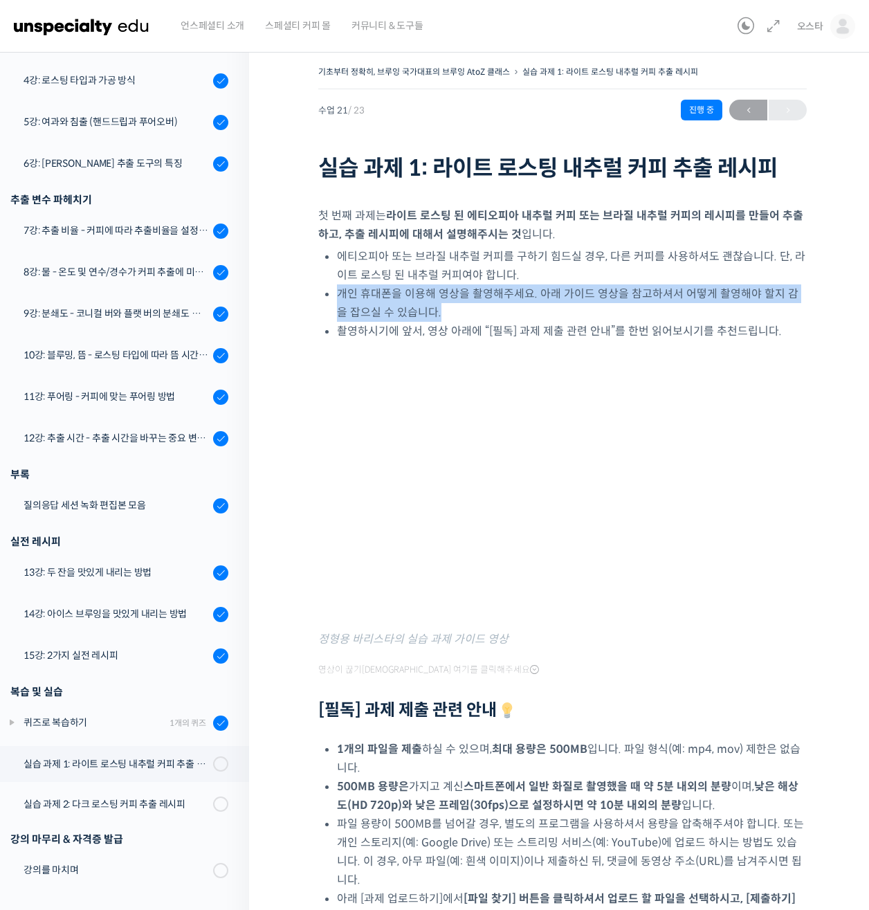
drag, startPoint x: 595, startPoint y: 309, endPoint x: 549, endPoint y: 300, distance: 46.7
click at [540, 291] on li "개인 휴대폰을 이용해 영상을 촬영해주세요. 아래 가이드 영상을 참고하셔서 어떻게 촬영해야 할지 감을 잡으실 수 있습니다." at bounding box center [572, 302] width 470 height 37
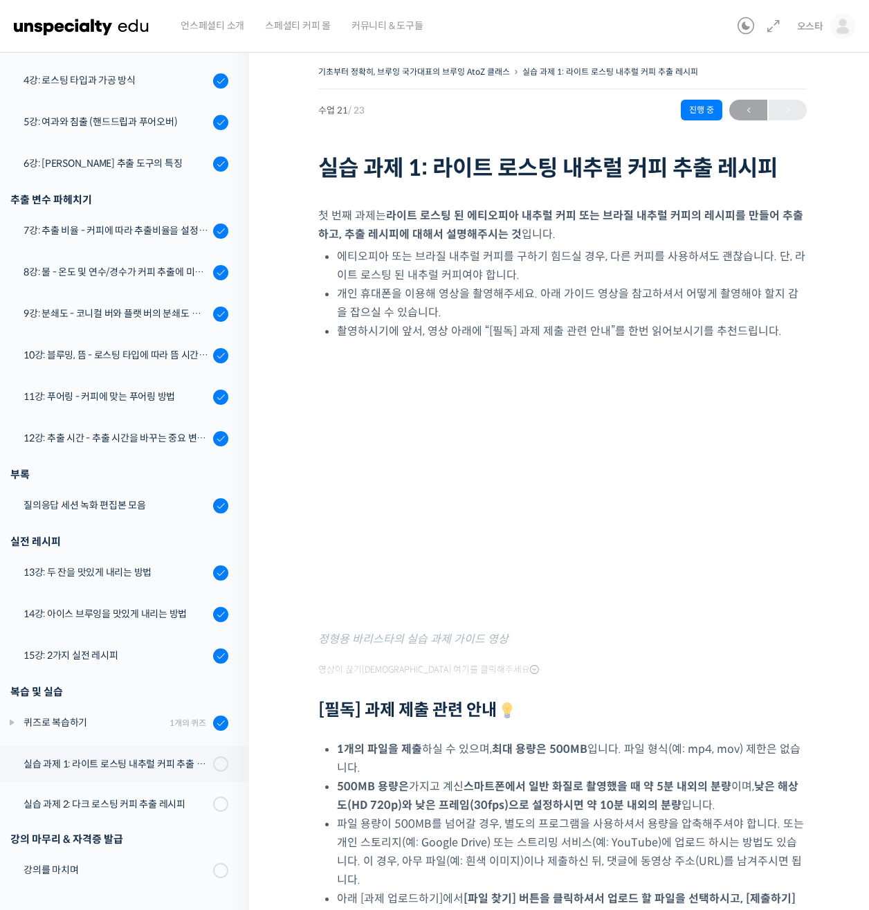
drag, startPoint x: 549, startPoint y: 300, endPoint x: 584, endPoint y: 331, distance: 47.0
click at [584, 331] on li "촬영하시기에 앞서, 영상 아래에 “[필독] 과제 제출 관련 안내”를 한번 읽어보시기를 추천드립니다." at bounding box center [572, 331] width 470 height 19
